Goal: Check status: Check status

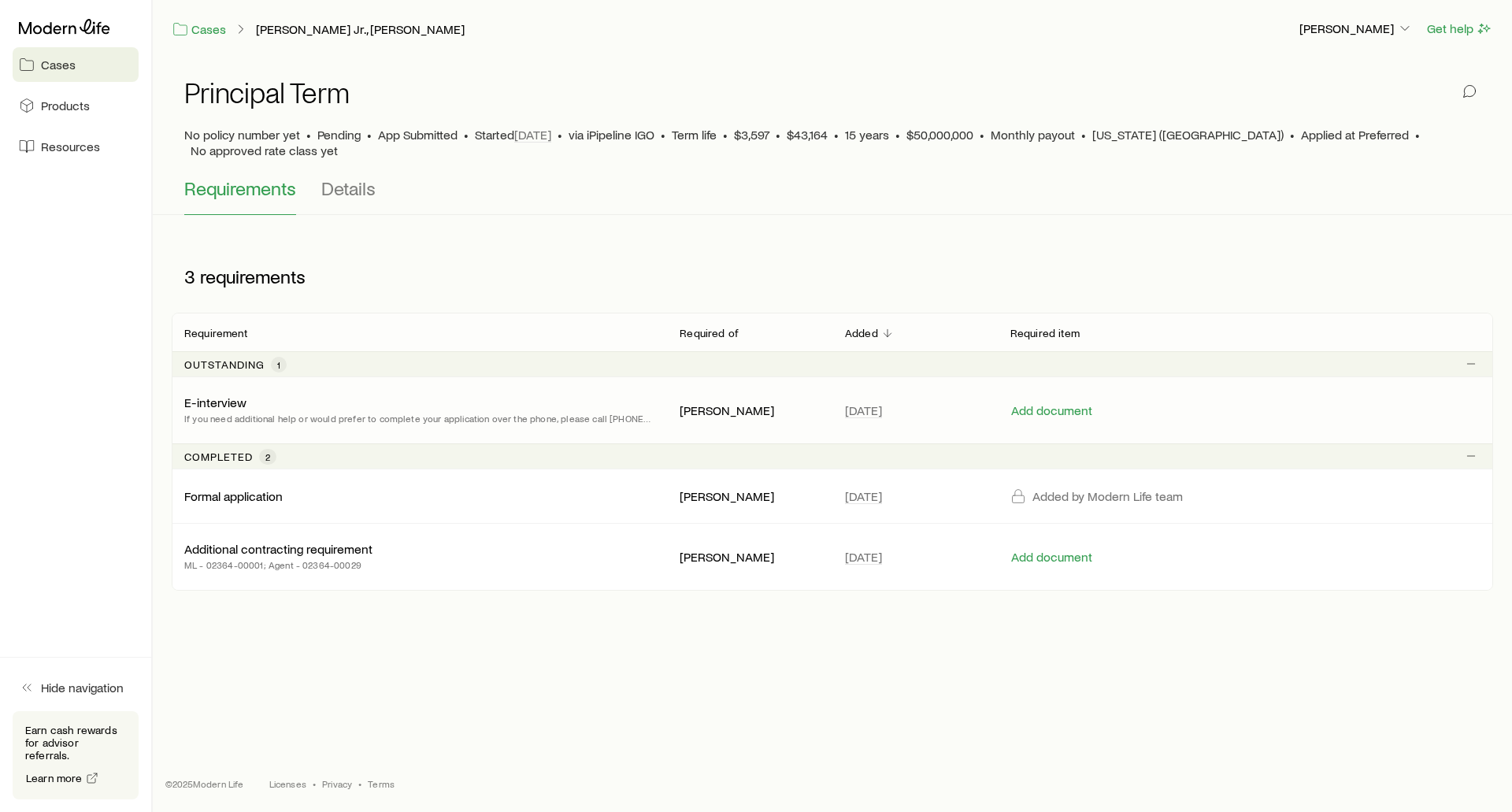
click at [481, 395] on div "E-interview If you need additional help or would prefer to complete your applic…" at bounding box center [419, 410] width 470 height 31
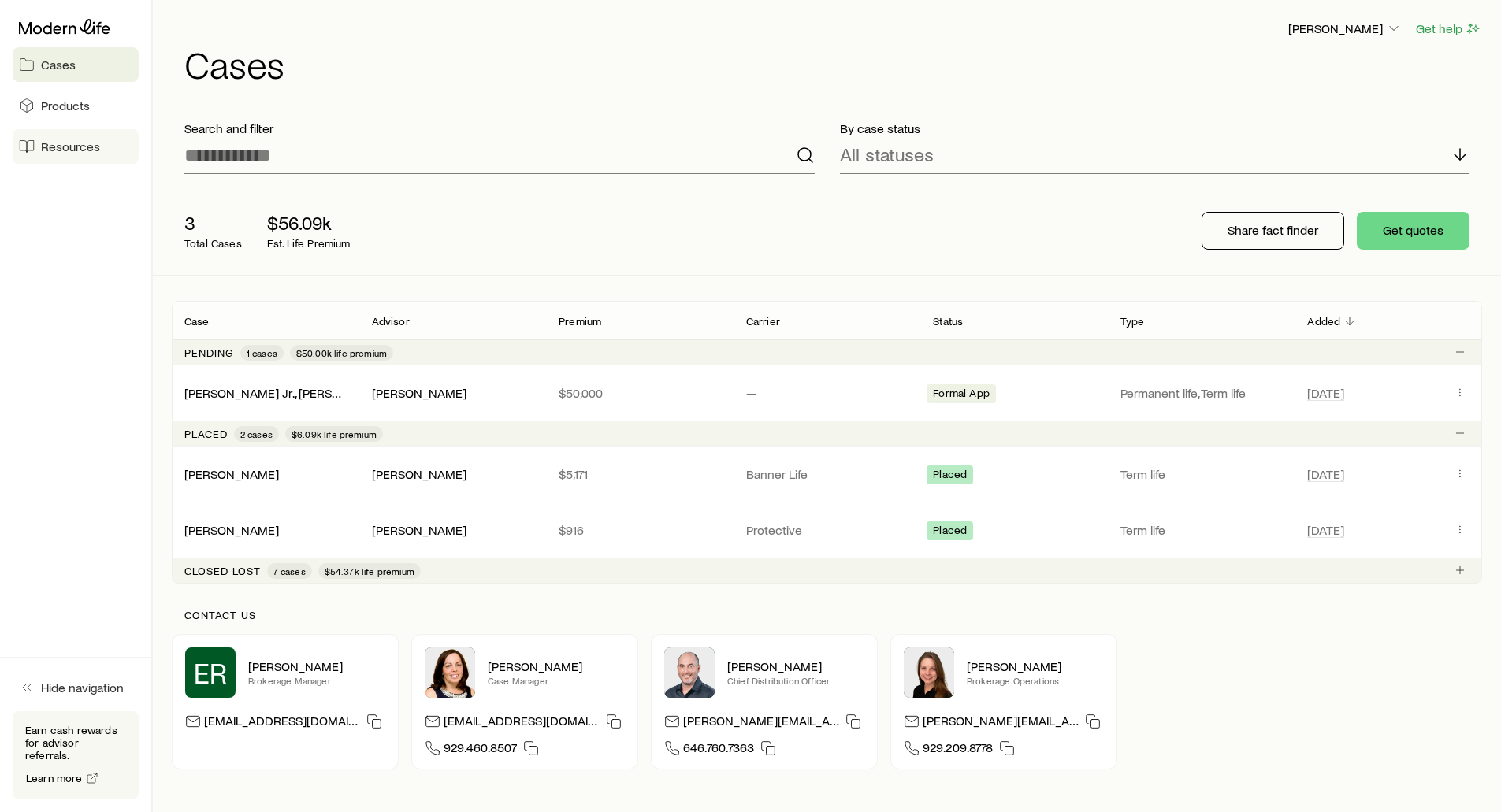
click at [70, 146] on span "Resources" at bounding box center [70, 146] width 59 height 16
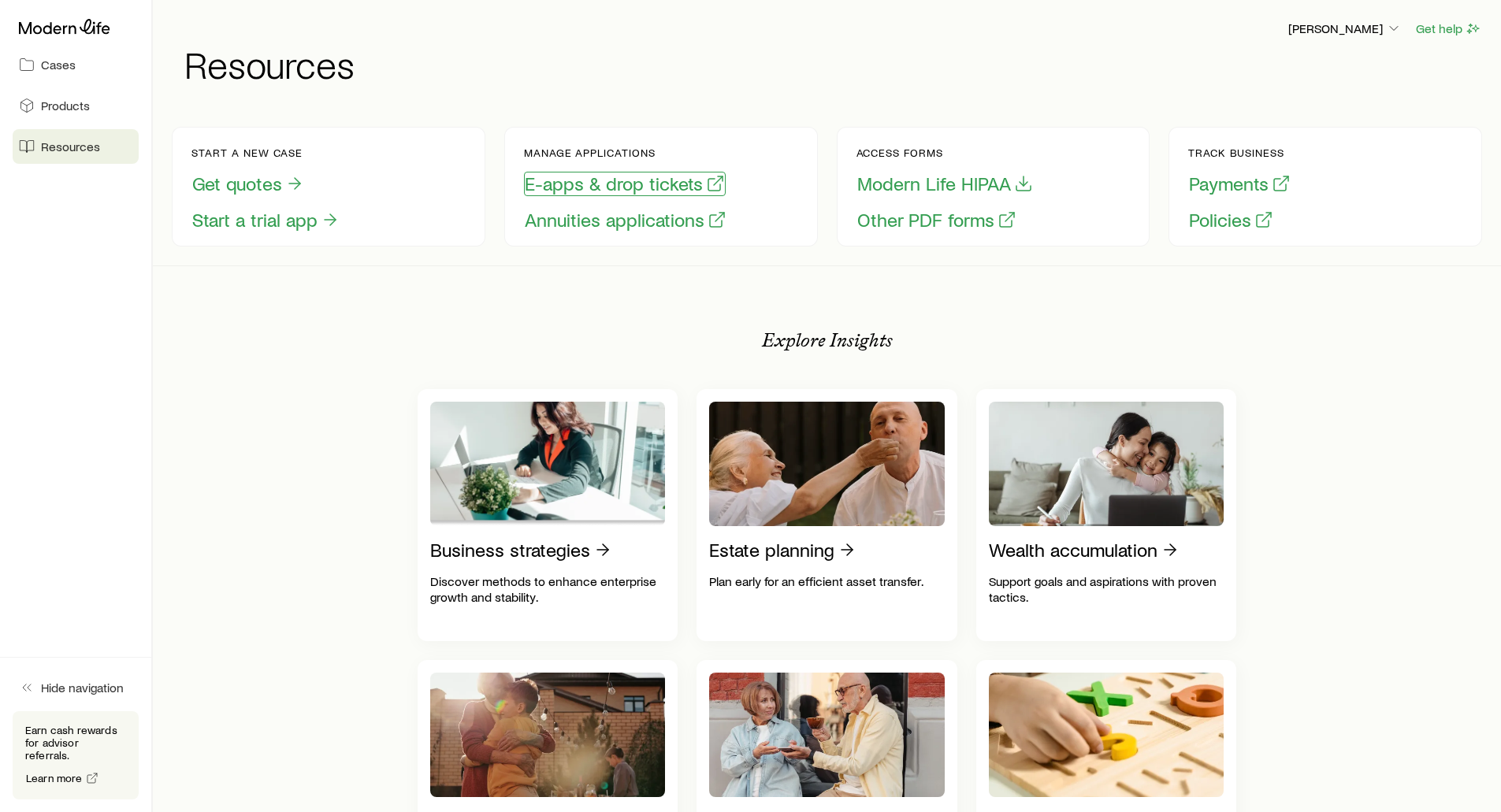
click at [636, 185] on button "E-apps & drop tickets" at bounding box center [624, 184] width 202 height 25
click at [1222, 222] on button "Policies" at bounding box center [1231, 220] width 86 height 25
click at [71, 104] on span "Products" at bounding box center [65, 105] width 48 height 16
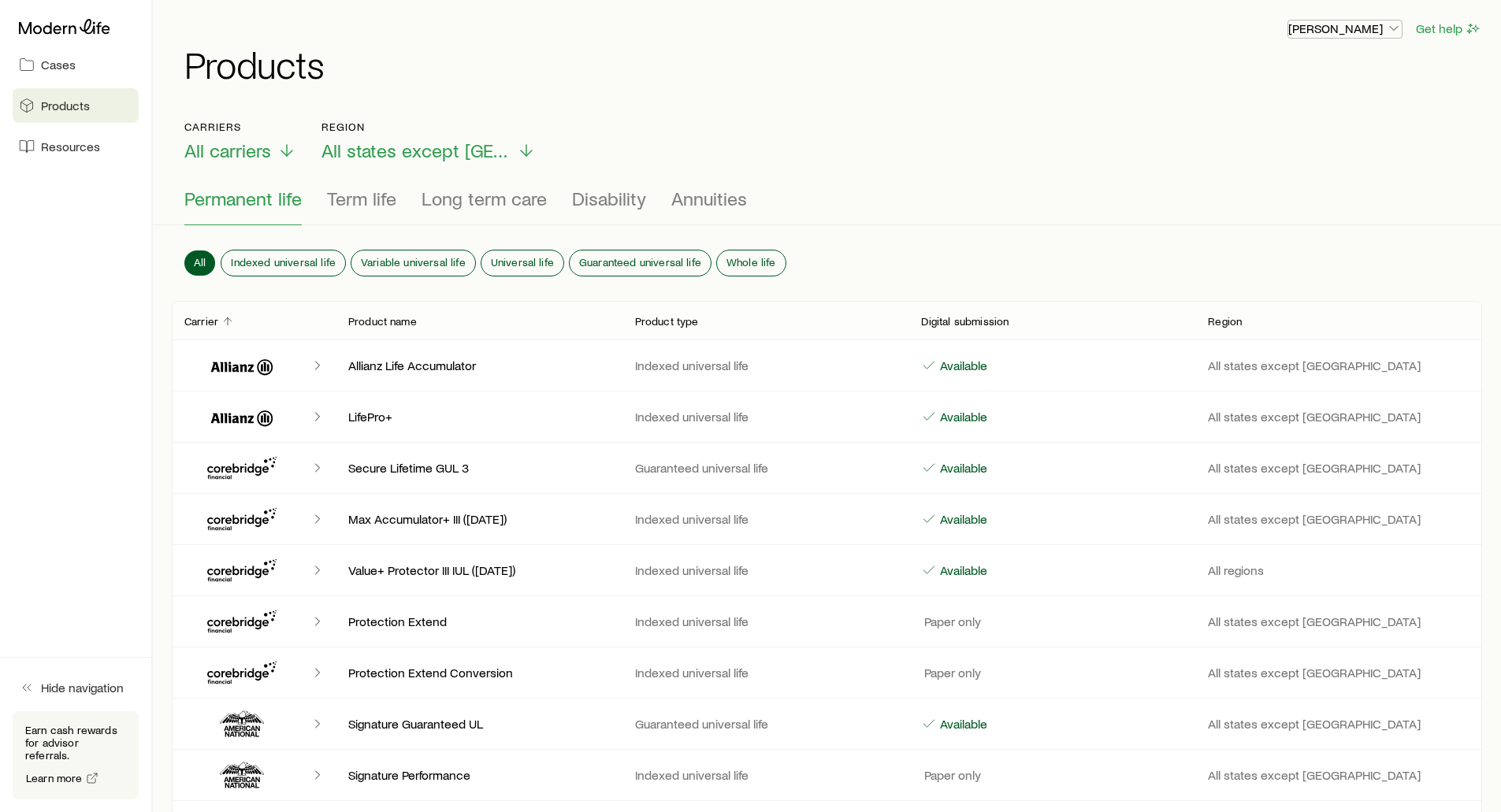
click at [1364, 26] on p "[PERSON_NAME]" at bounding box center [1345, 28] width 114 height 16
click at [60, 73] on link "Cases" at bounding box center [75, 65] width 126 height 35
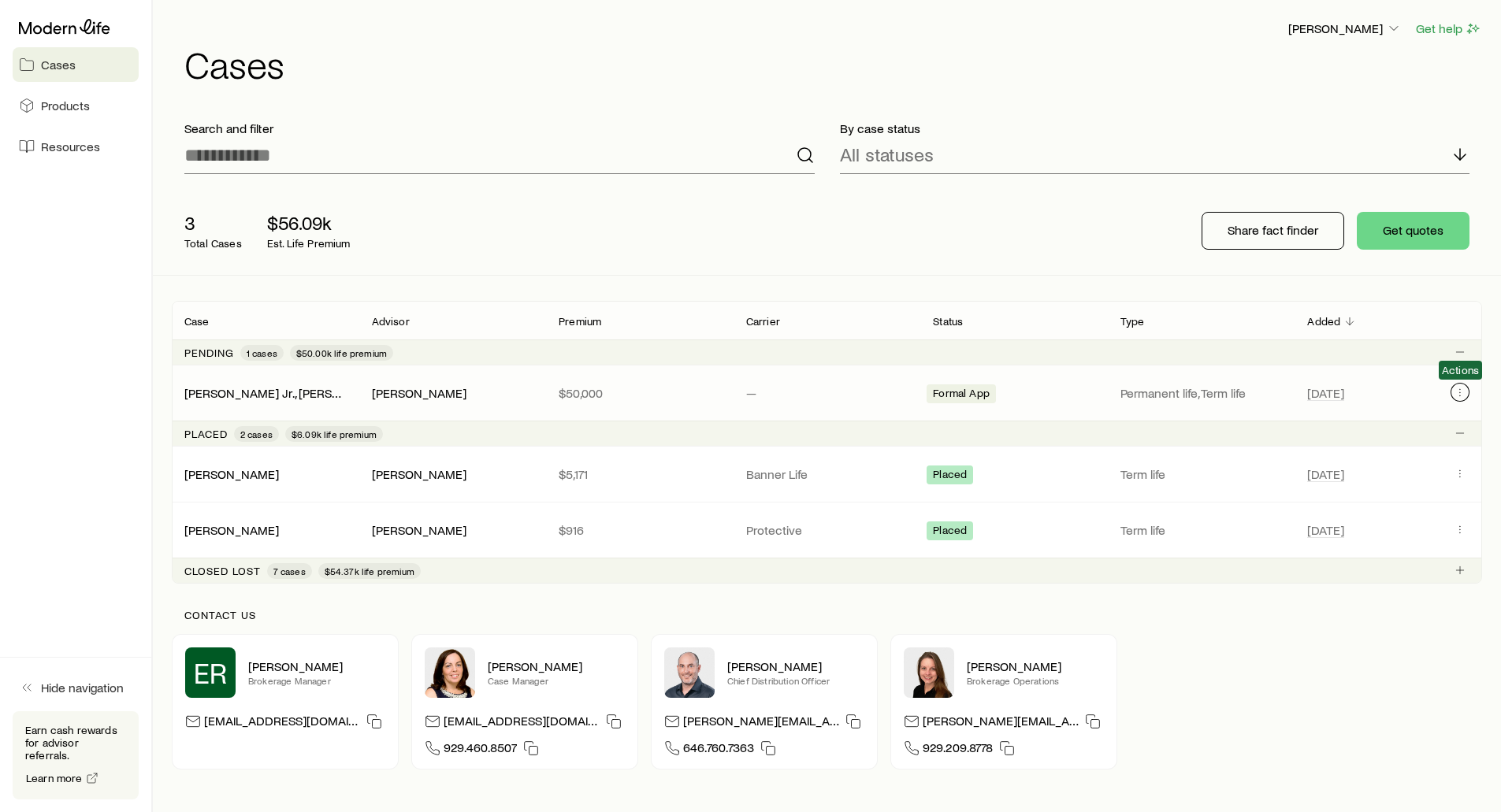
click at [1461, 390] on icon "Client cases" at bounding box center [1459, 392] width 12 height 12
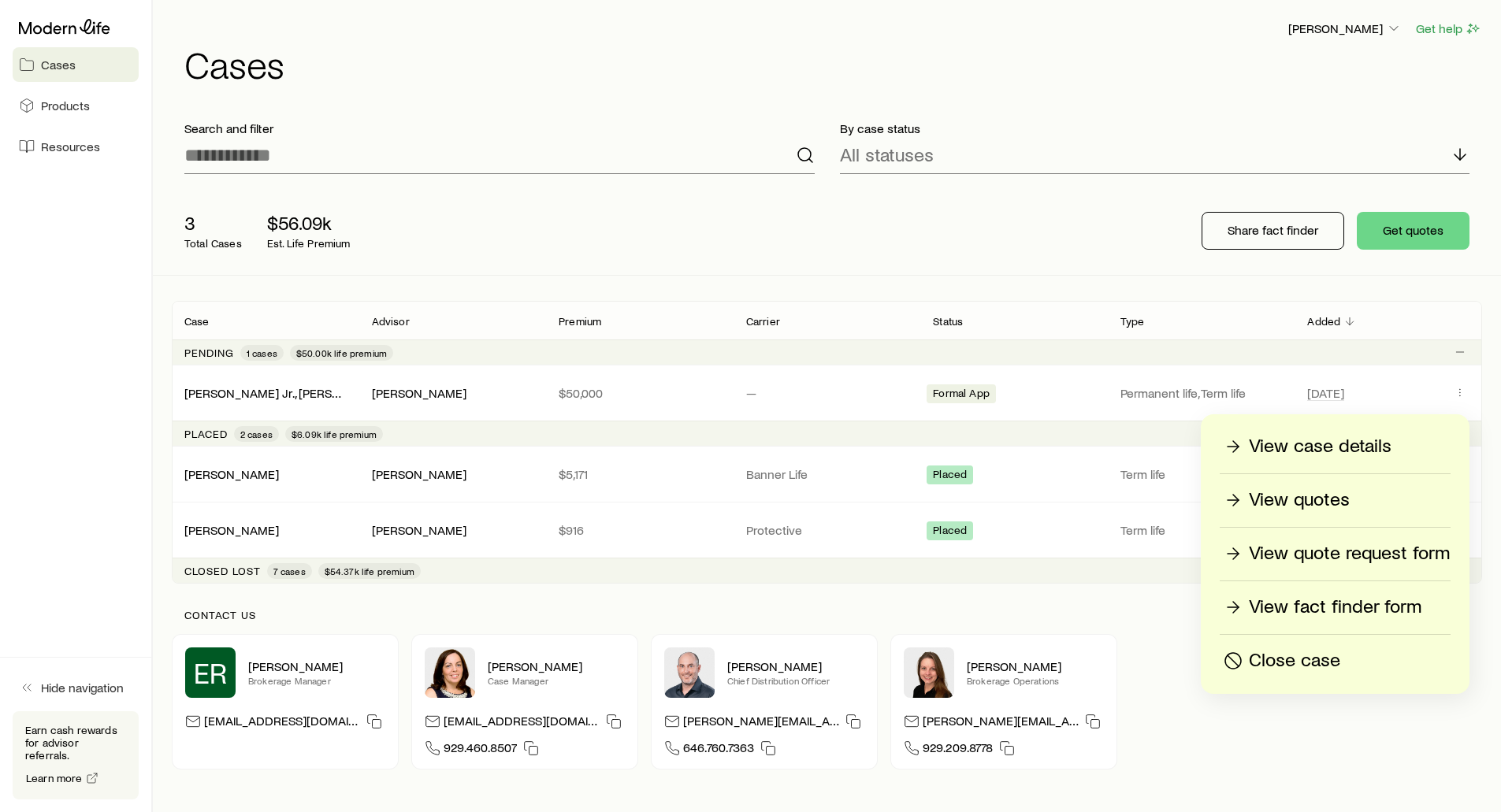
click at [1318, 448] on p "View case details" at bounding box center [1320, 447] width 142 height 26
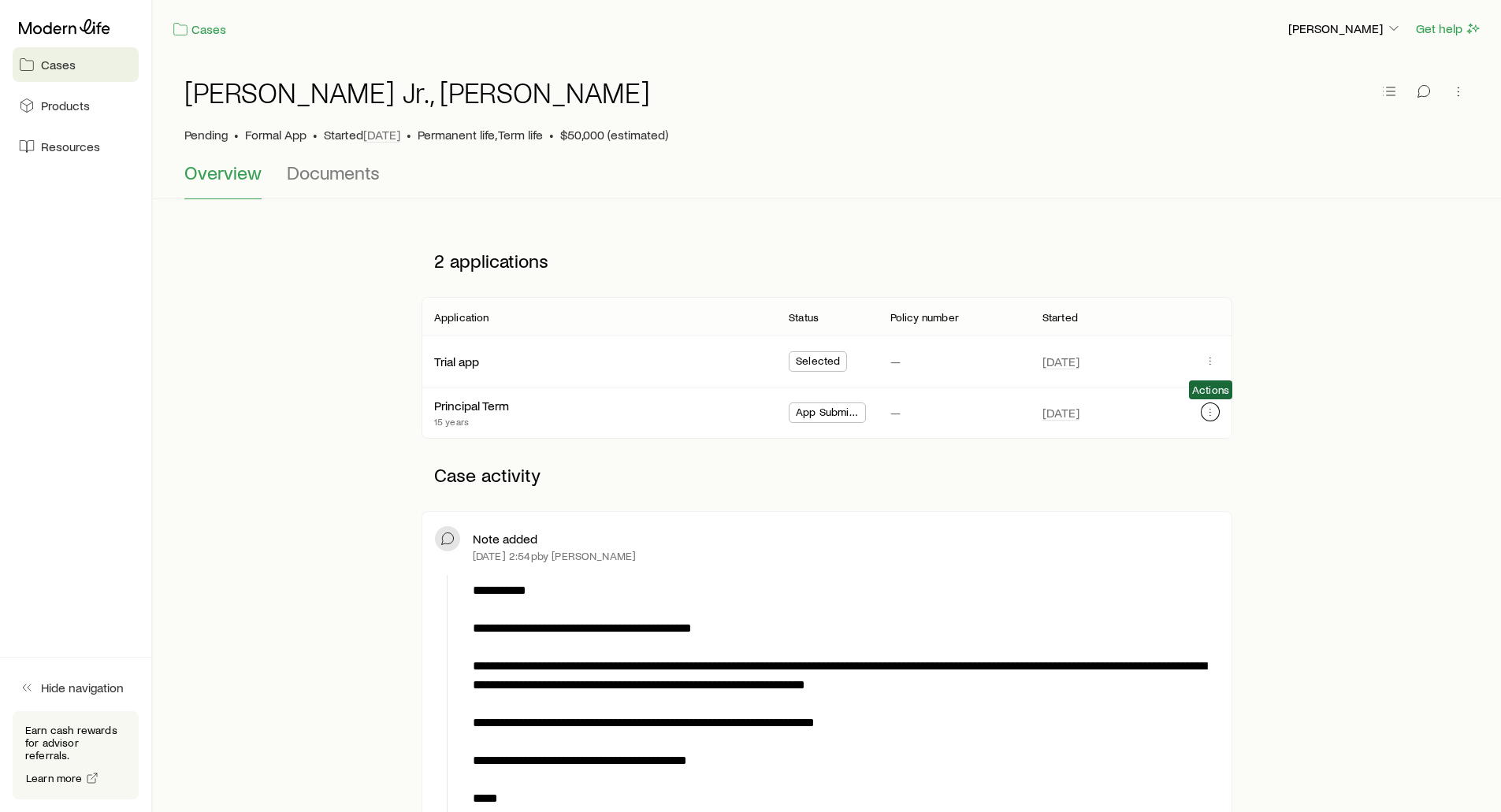
click at [1211, 415] on icon "button" at bounding box center [1210, 412] width 12 height 12
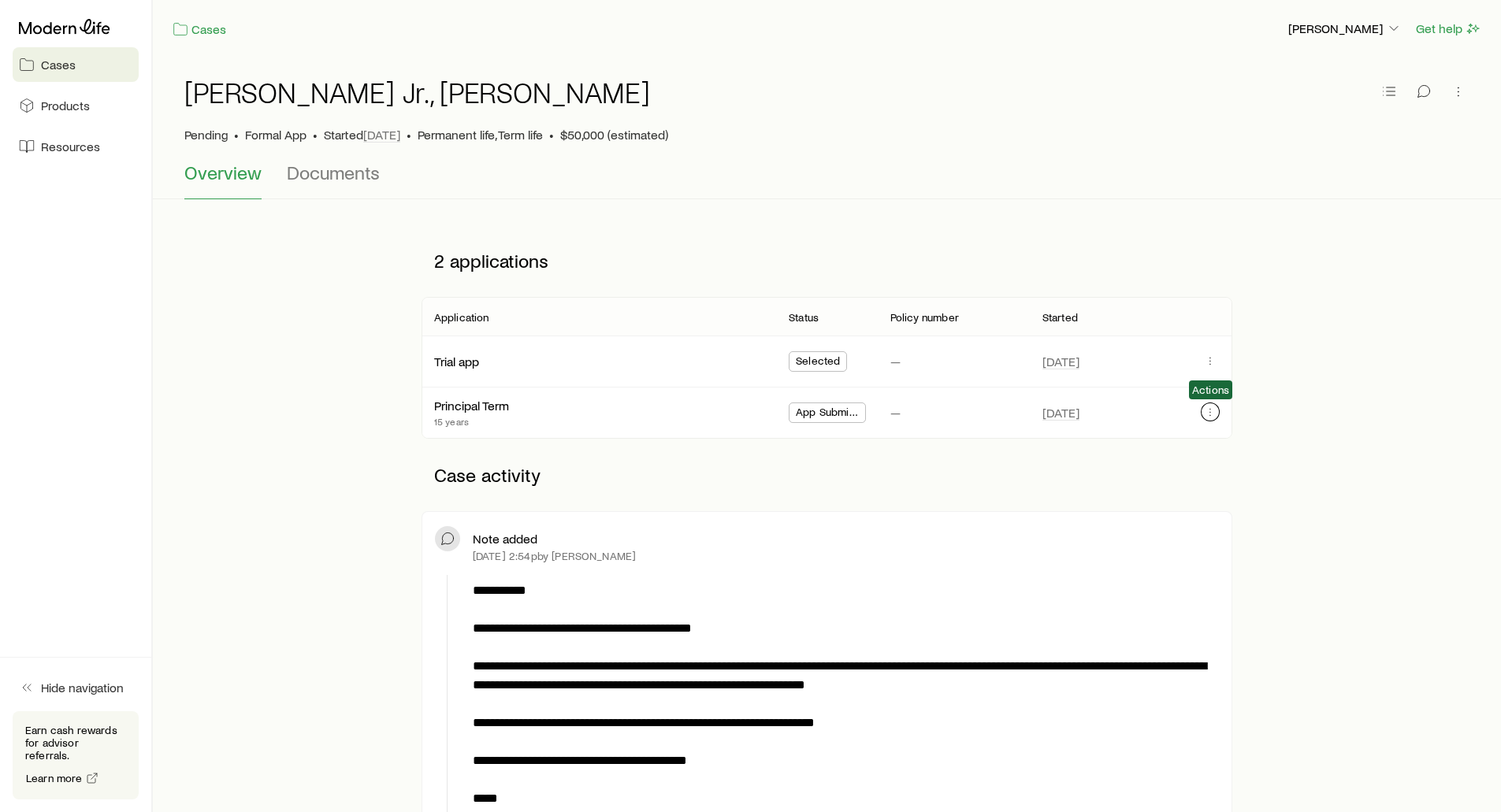
click at [1211, 413] on icon "button" at bounding box center [1210, 412] width 12 height 12
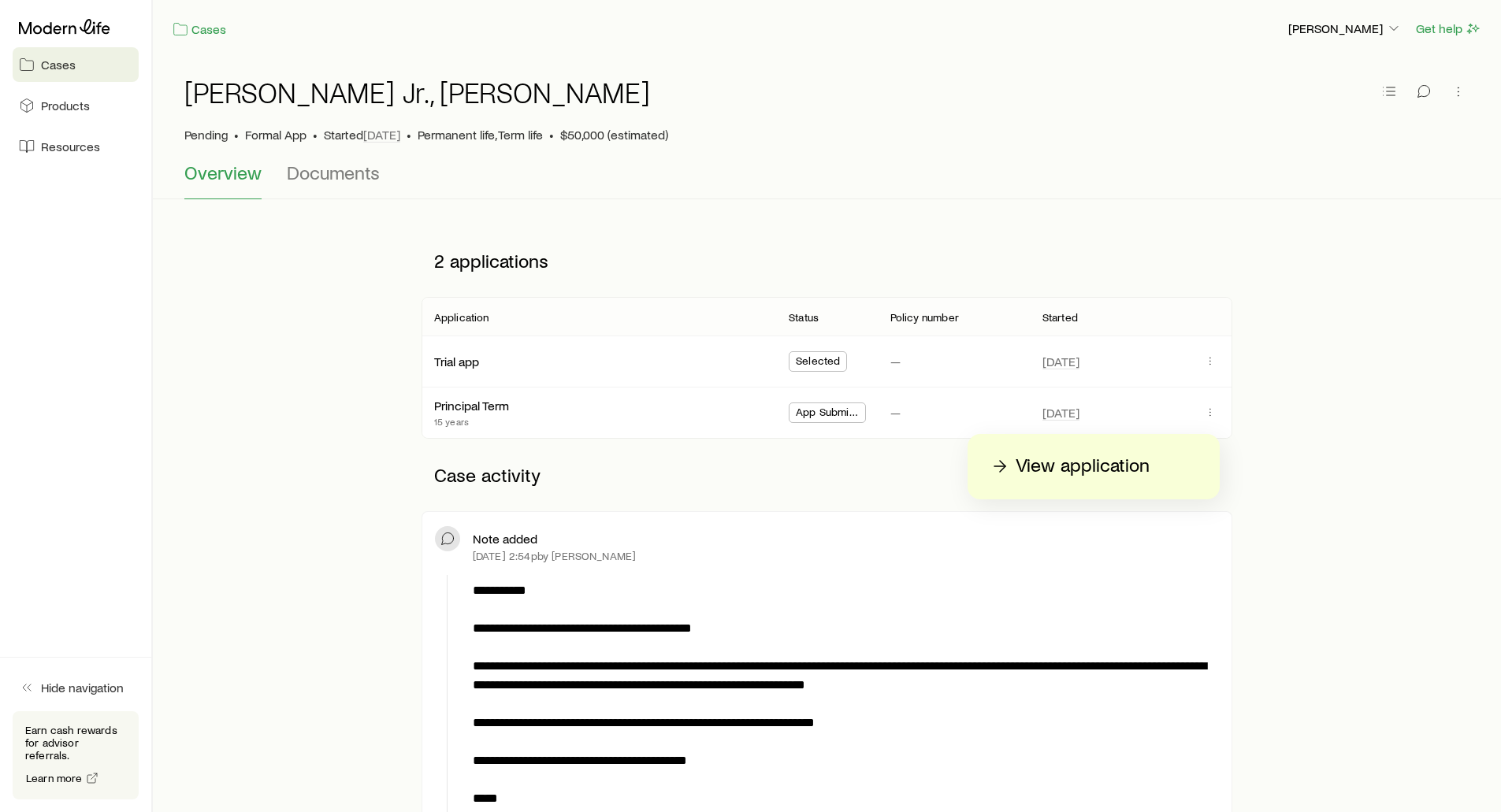
click at [1098, 472] on p "View application" at bounding box center [1082, 466] width 134 height 26
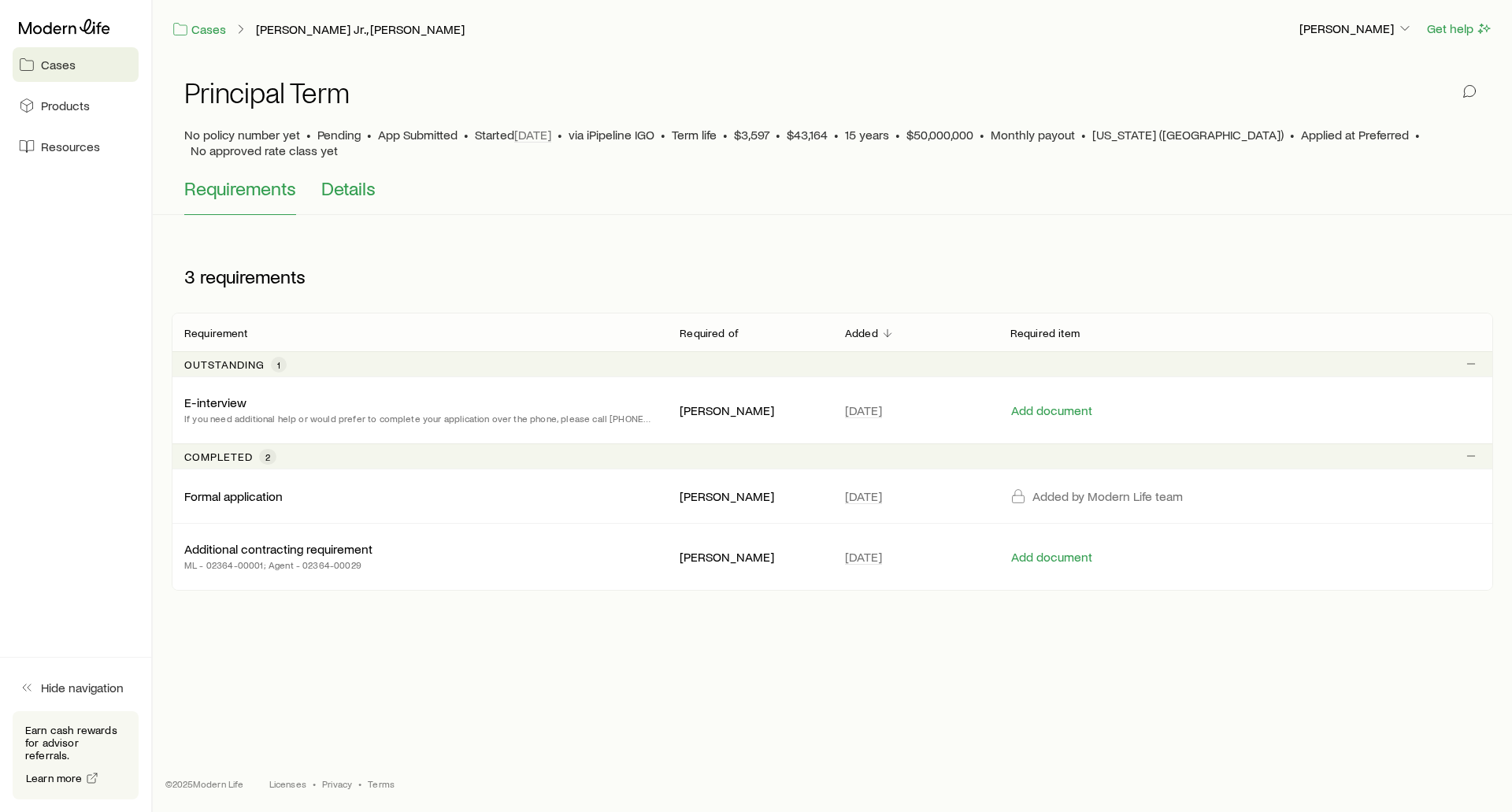
click at [353, 177] on span "Details" at bounding box center [348, 188] width 54 height 22
